Goal: Navigation & Orientation: Find specific page/section

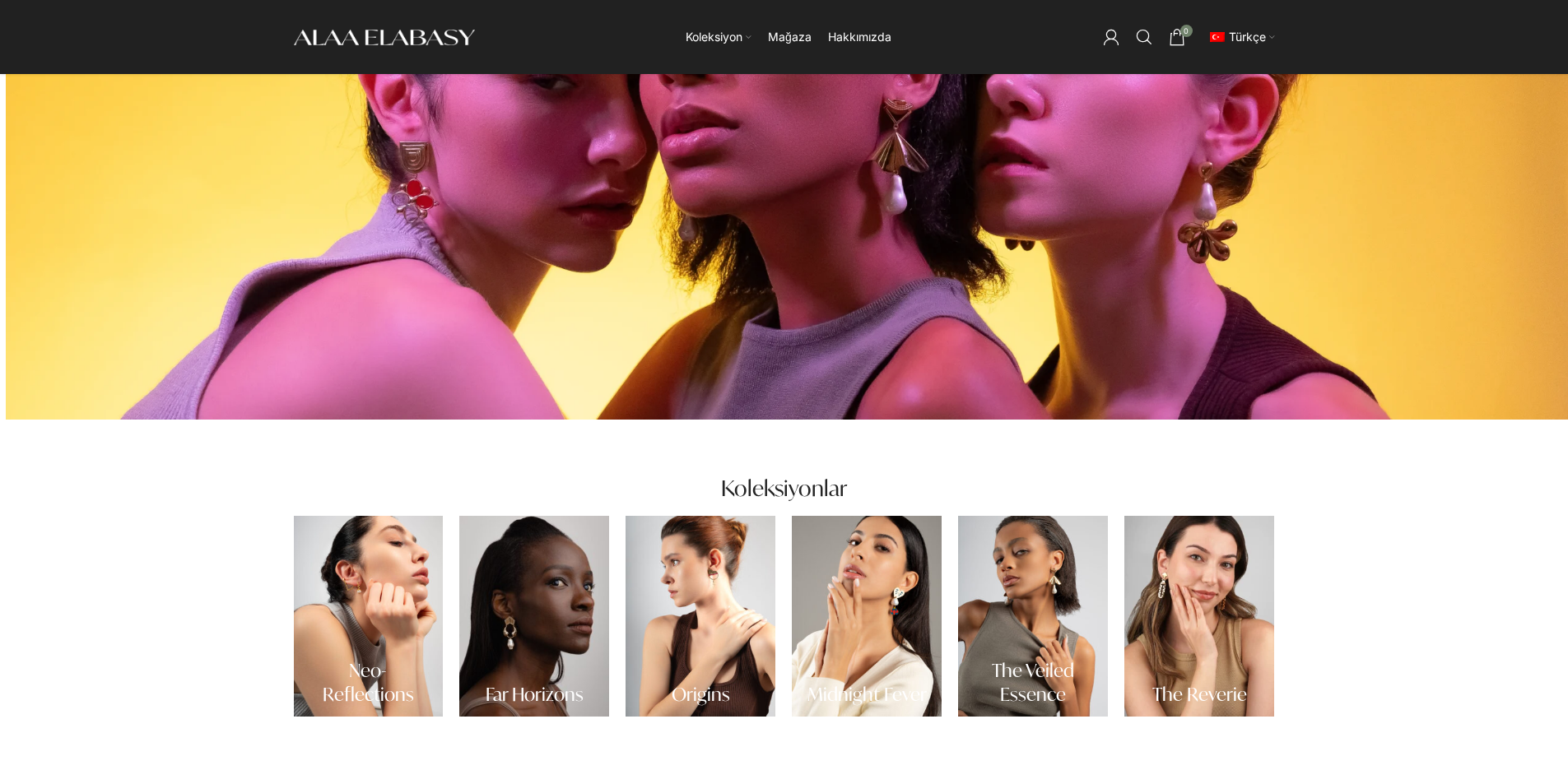
scroll to position [82, 0]
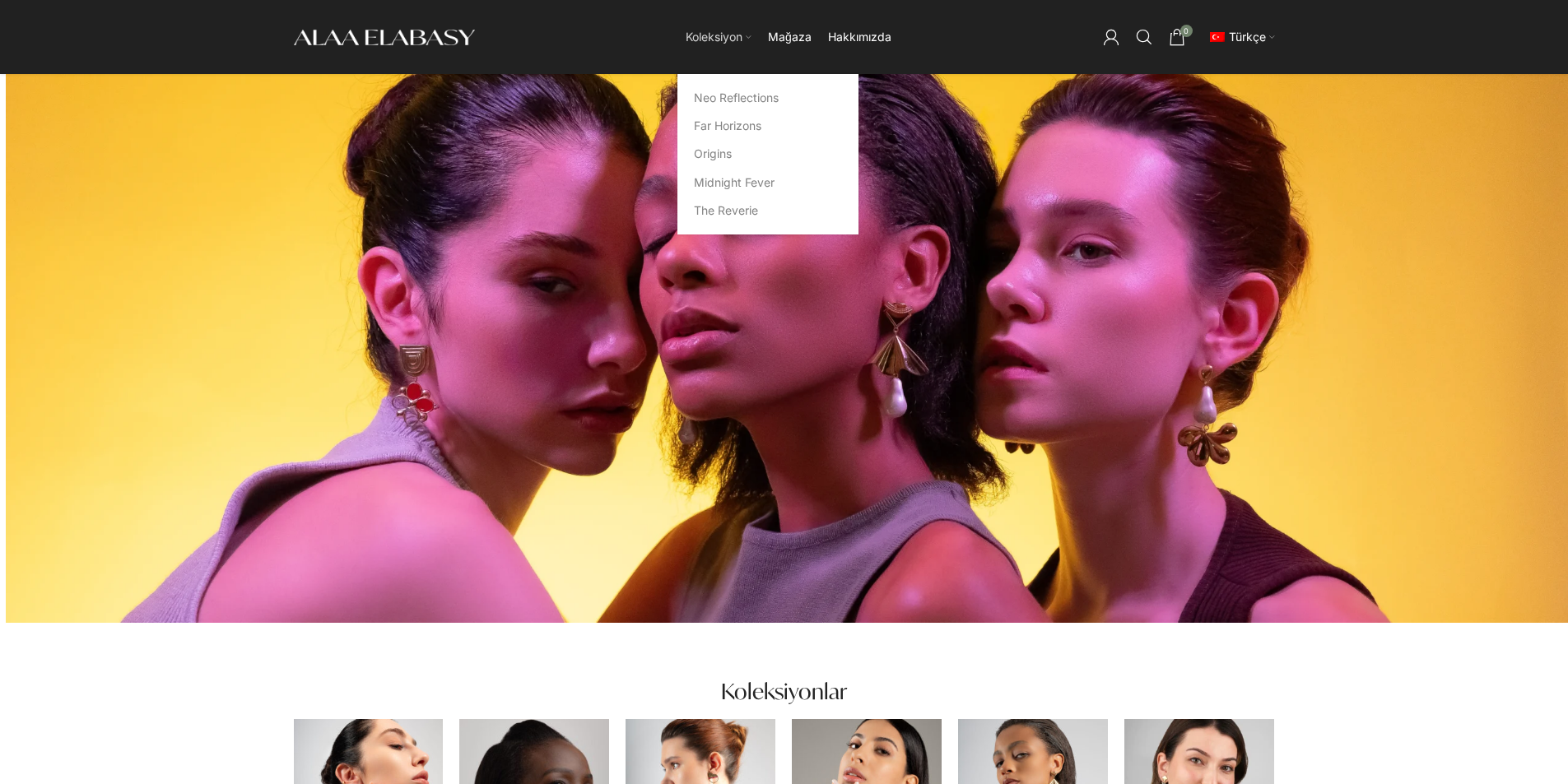
click at [715, 43] on span "Koleksiyon" at bounding box center [714, 37] width 57 height 15
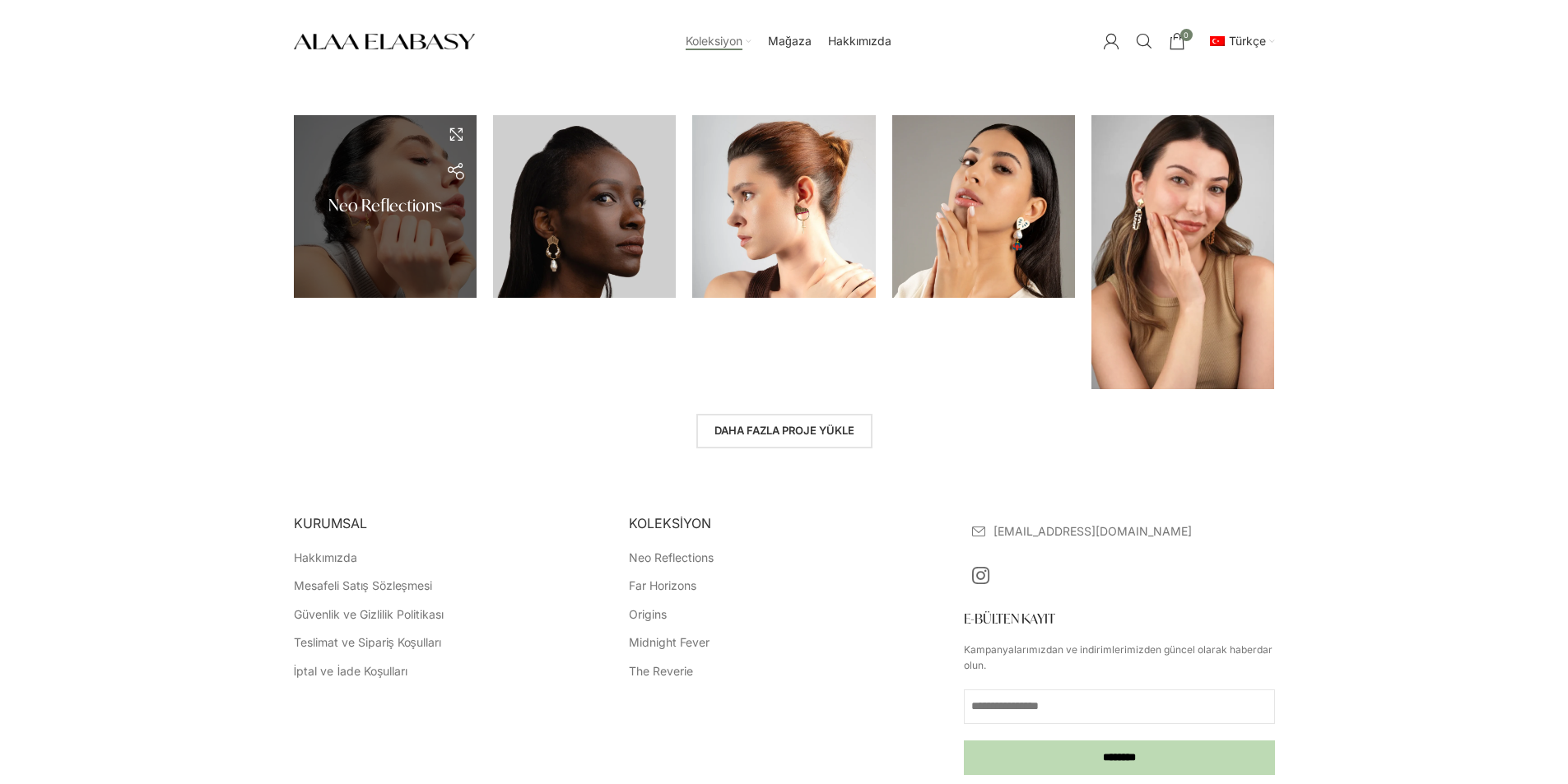
click at [382, 227] on link at bounding box center [384, 206] width 199 height 199
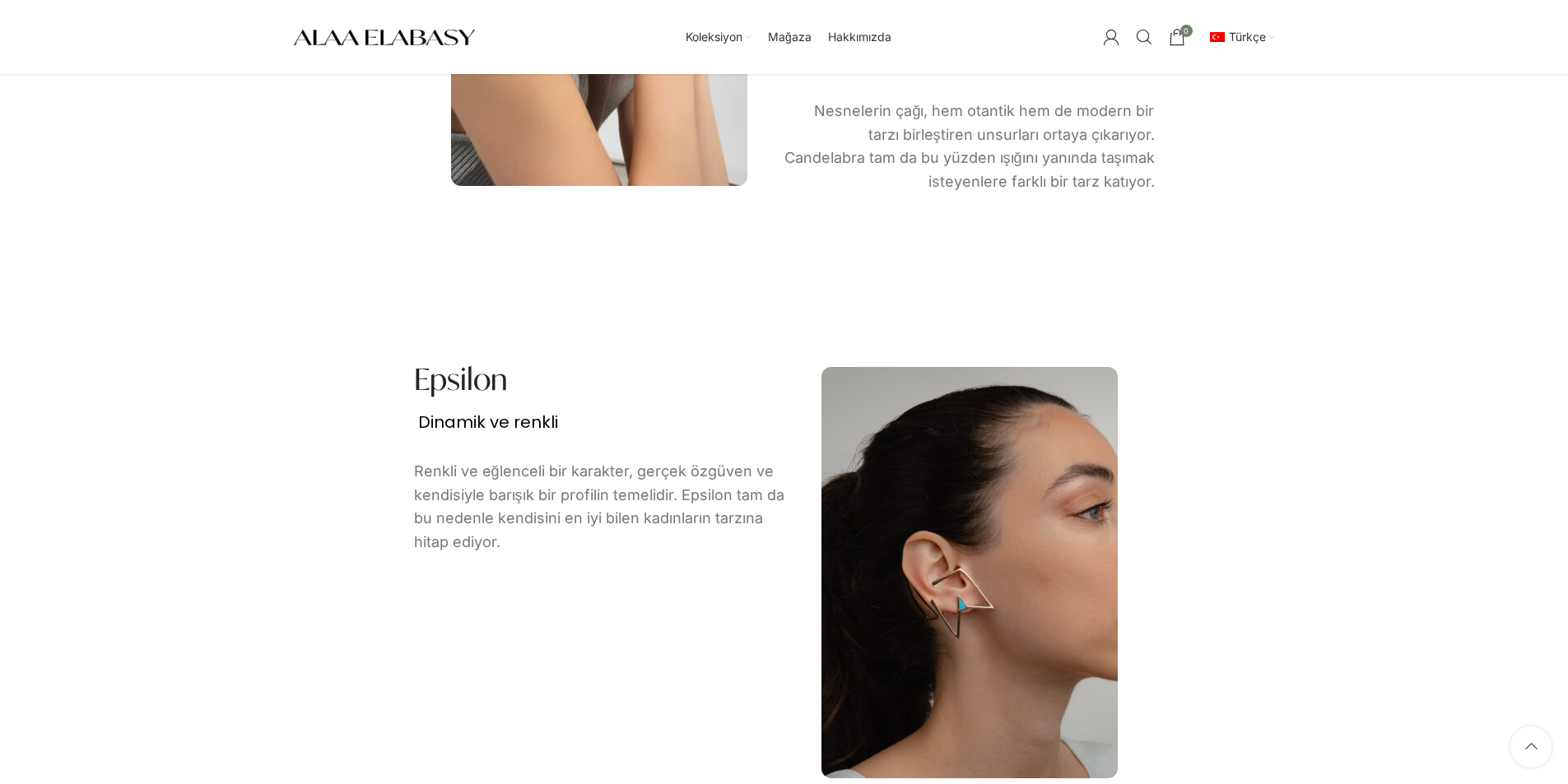
scroll to position [493, 0]
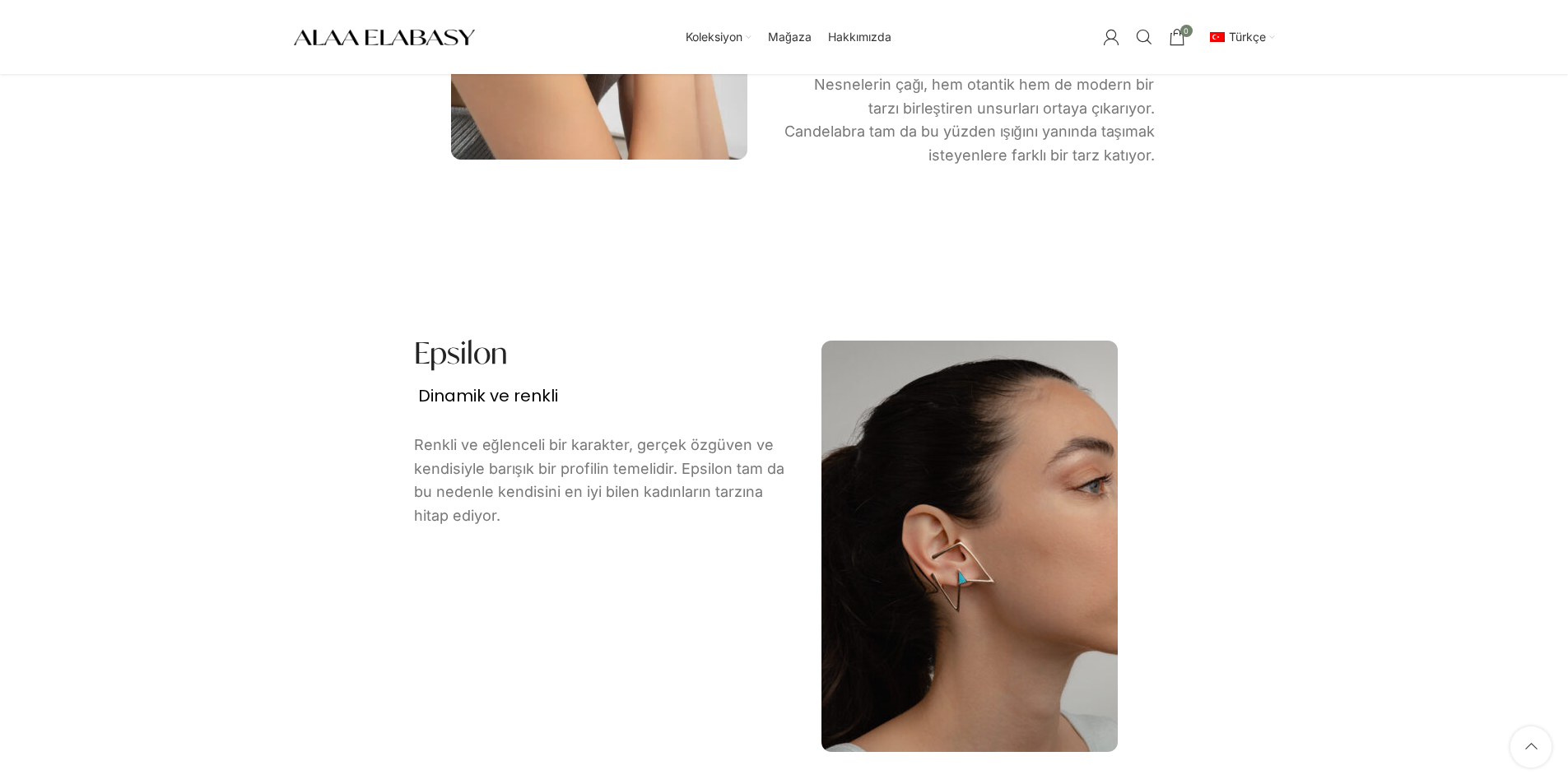
click at [407, 31] on img "Site logo" at bounding box center [384, 37] width 181 height 23
click at [793, 45] on span "Mağaza" at bounding box center [790, 37] width 43 height 15
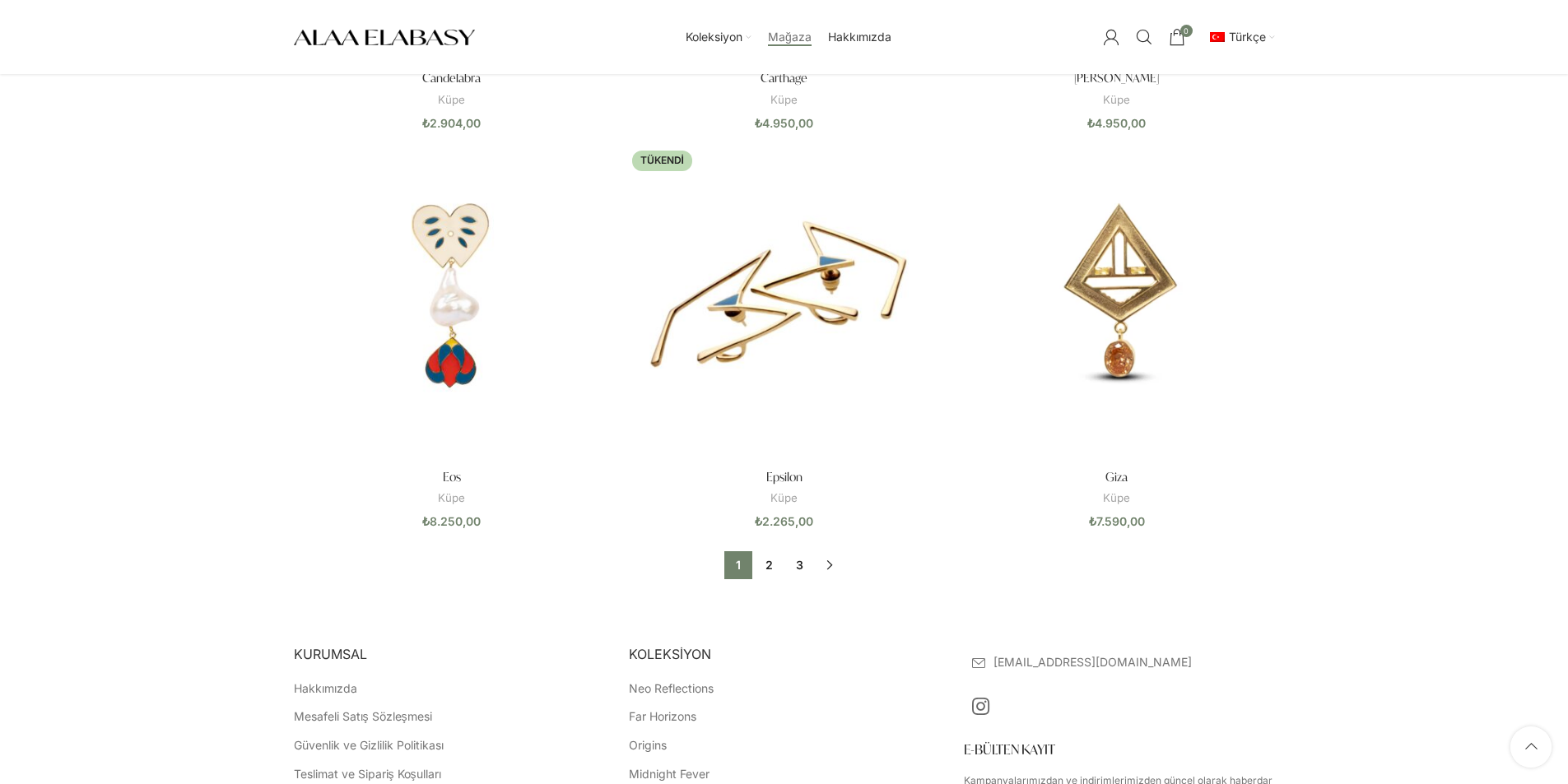
scroll to position [1265, 0]
